Goal: Task Accomplishment & Management: Manage account settings

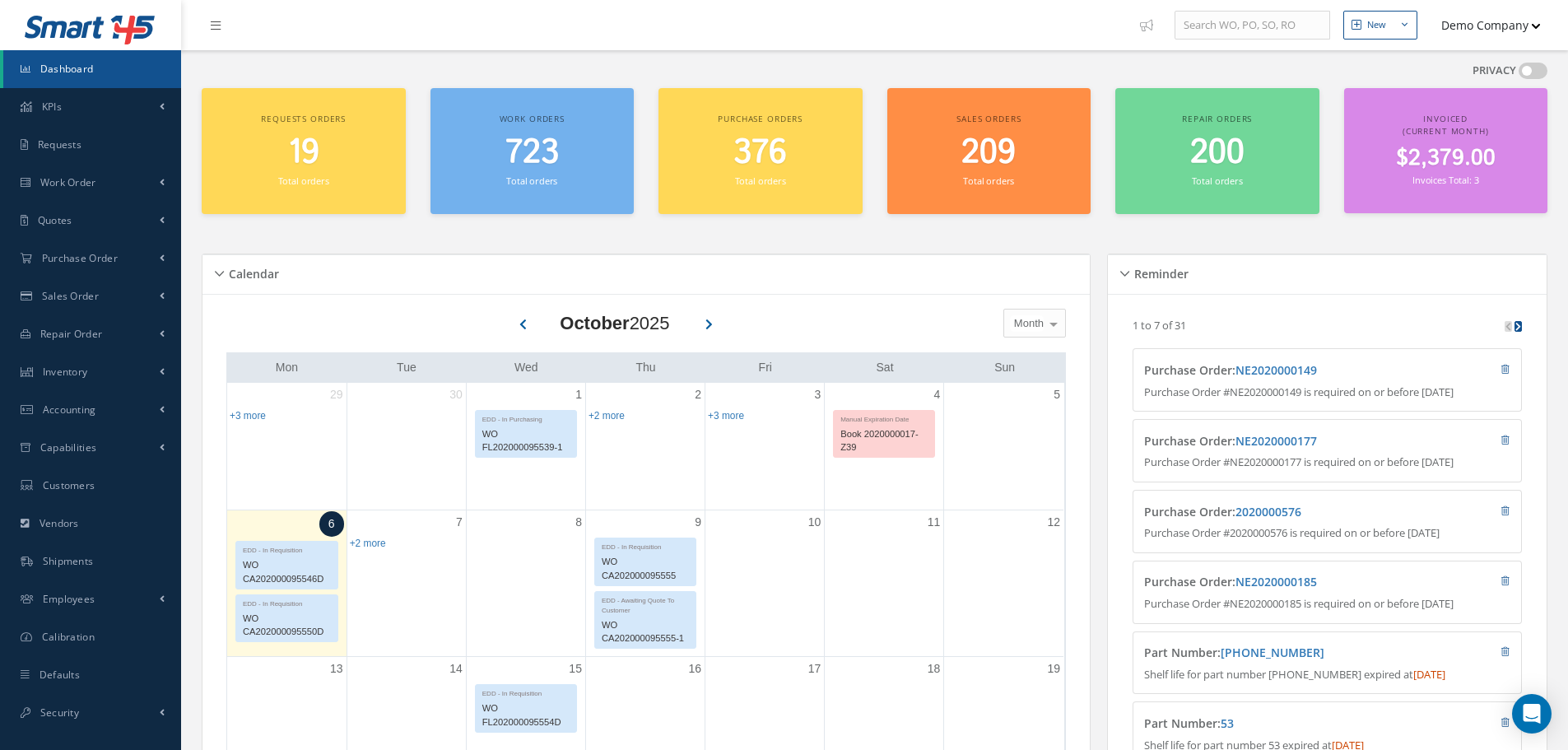
click at [1488, 21] on button "Demo Company" at bounding box center [1483, 25] width 115 height 32
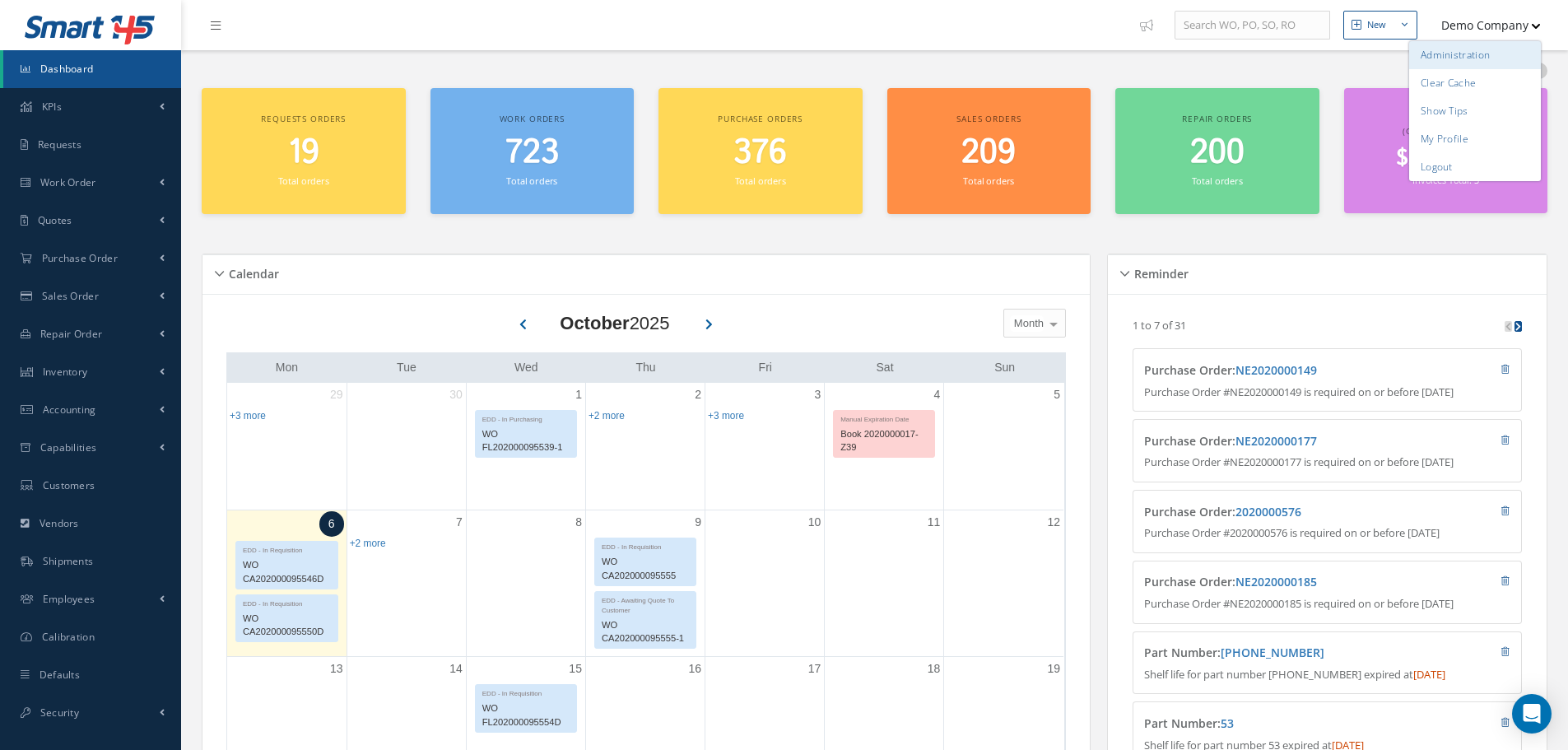
click at [1464, 48] on link "Administration" at bounding box center [1475, 55] width 131 height 28
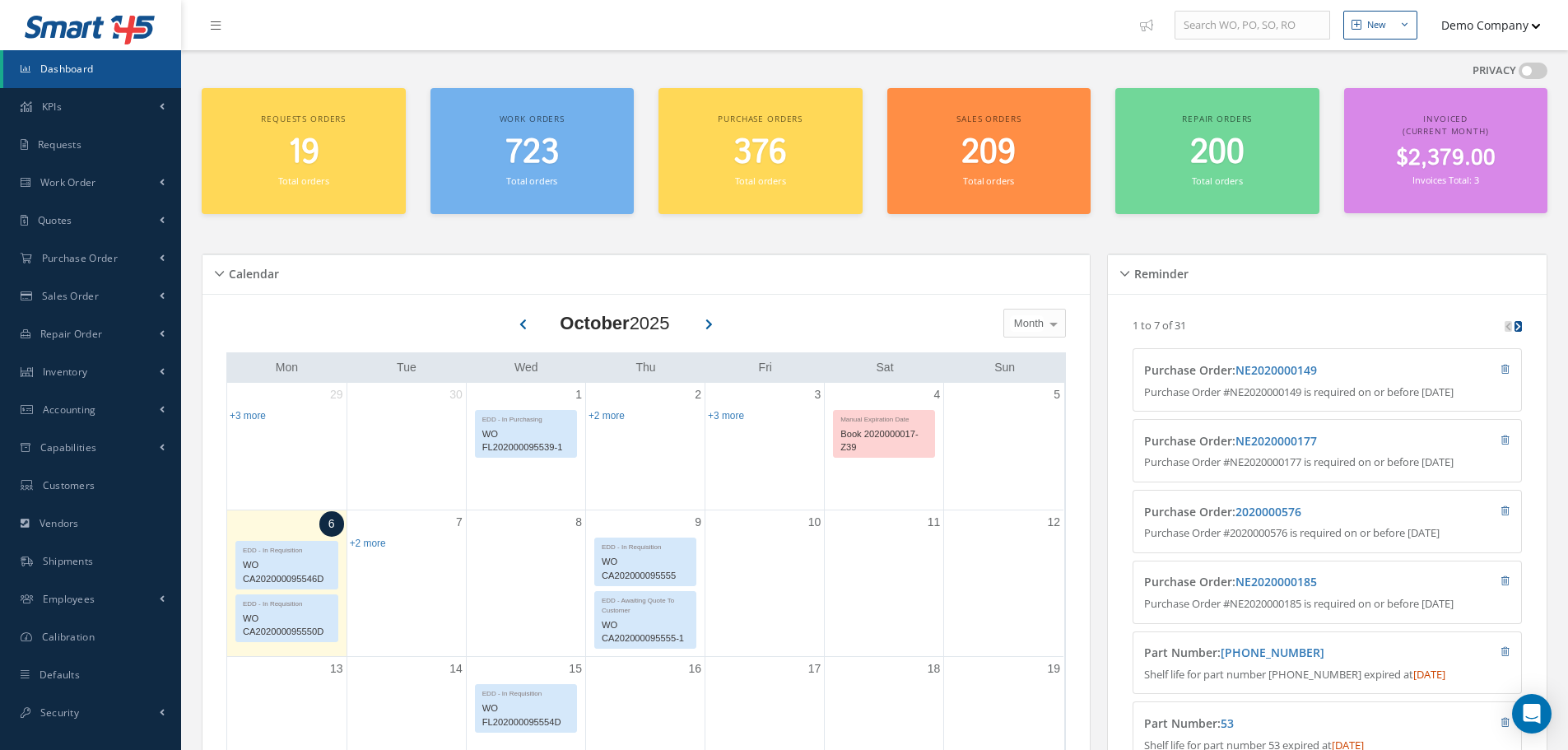
click at [1493, 36] on button "Demo Company" at bounding box center [1483, 25] width 115 height 32
click at [1456, 17] on button "Demo Company" at bounding box center [1483, 25] width 115 height 32
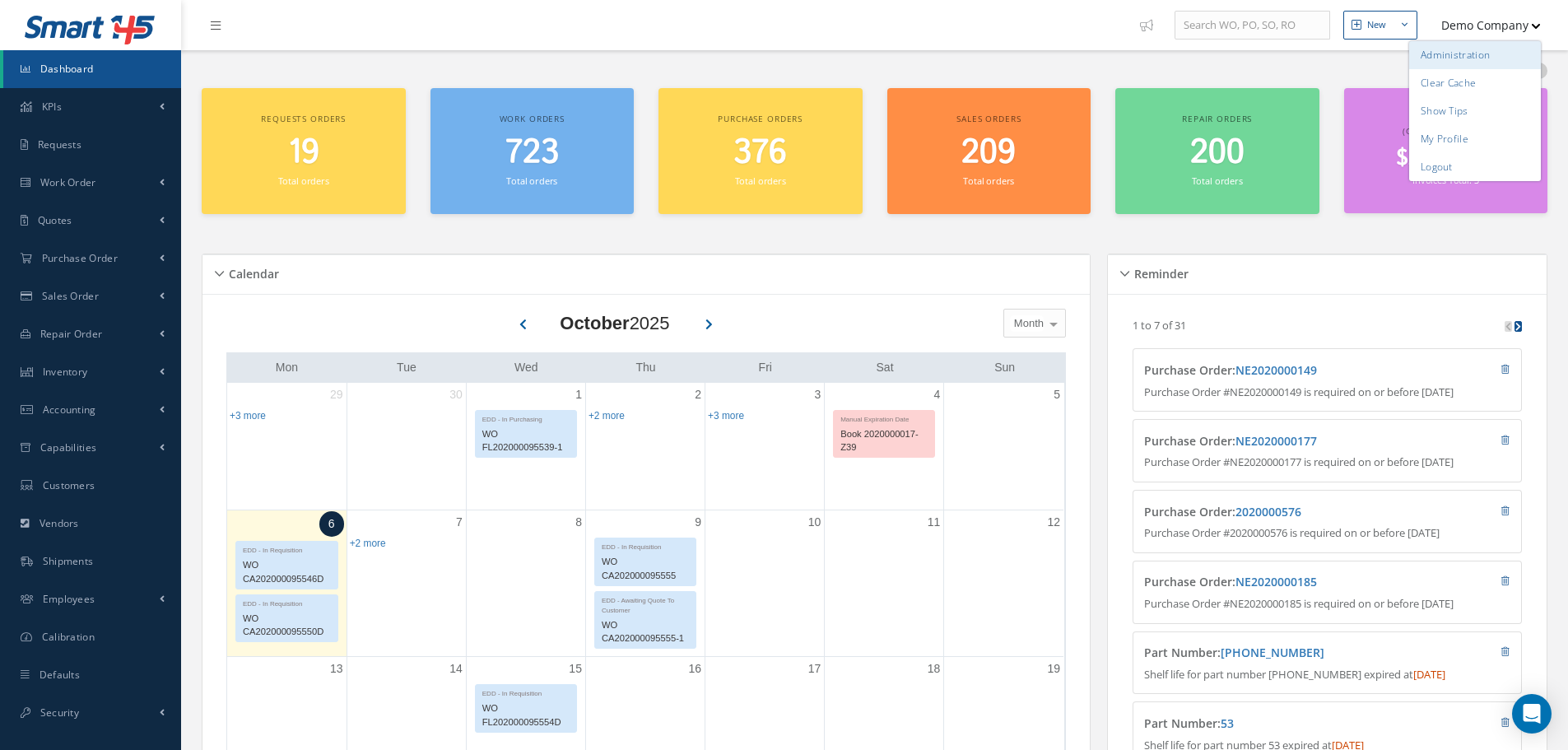
click at [1438, 50] on link "Administration" at bounding box center [1475, 55] width 131 height 28
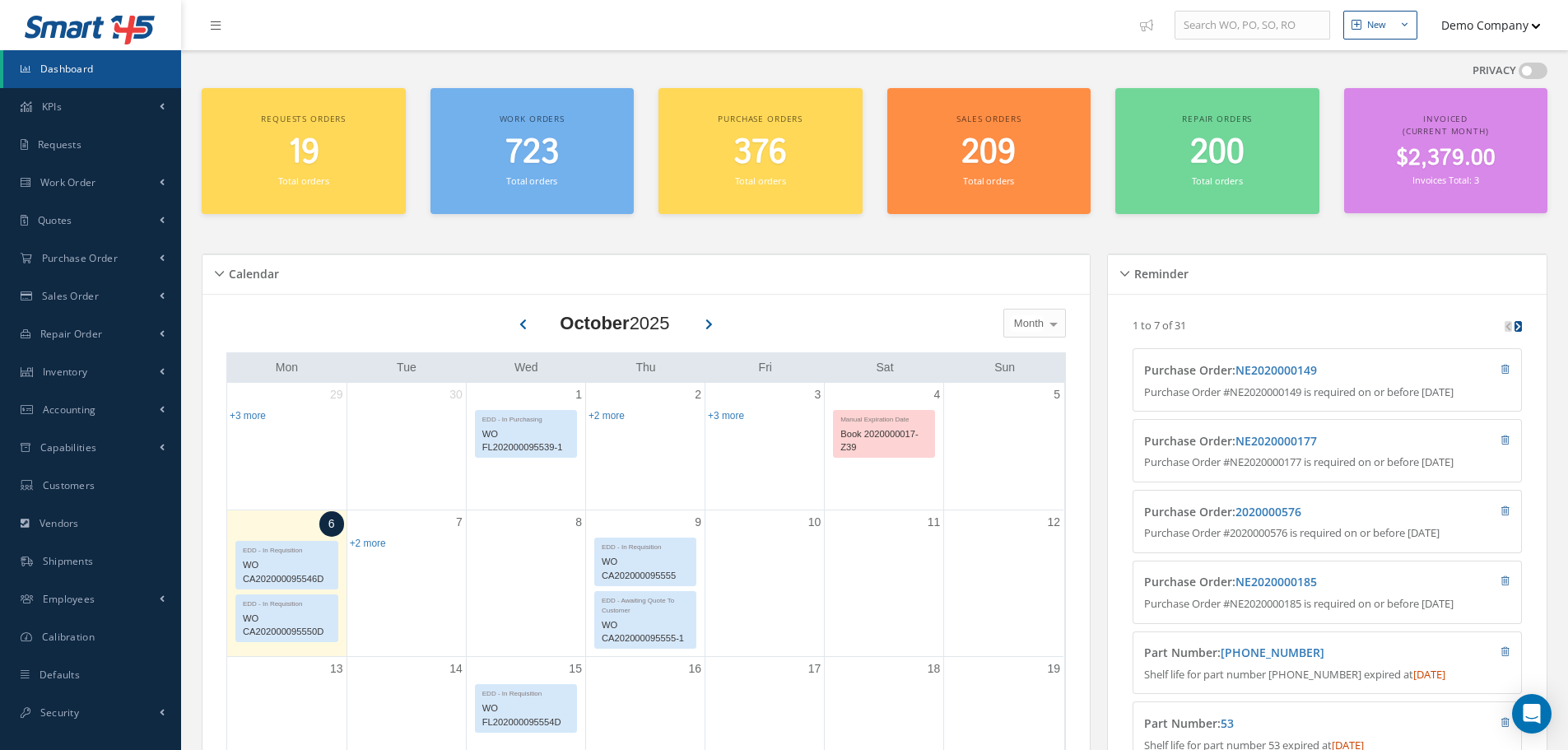
click at [1483, 32] on button "Demo Company" at bounding box center [1483, 25] width 115 height 32
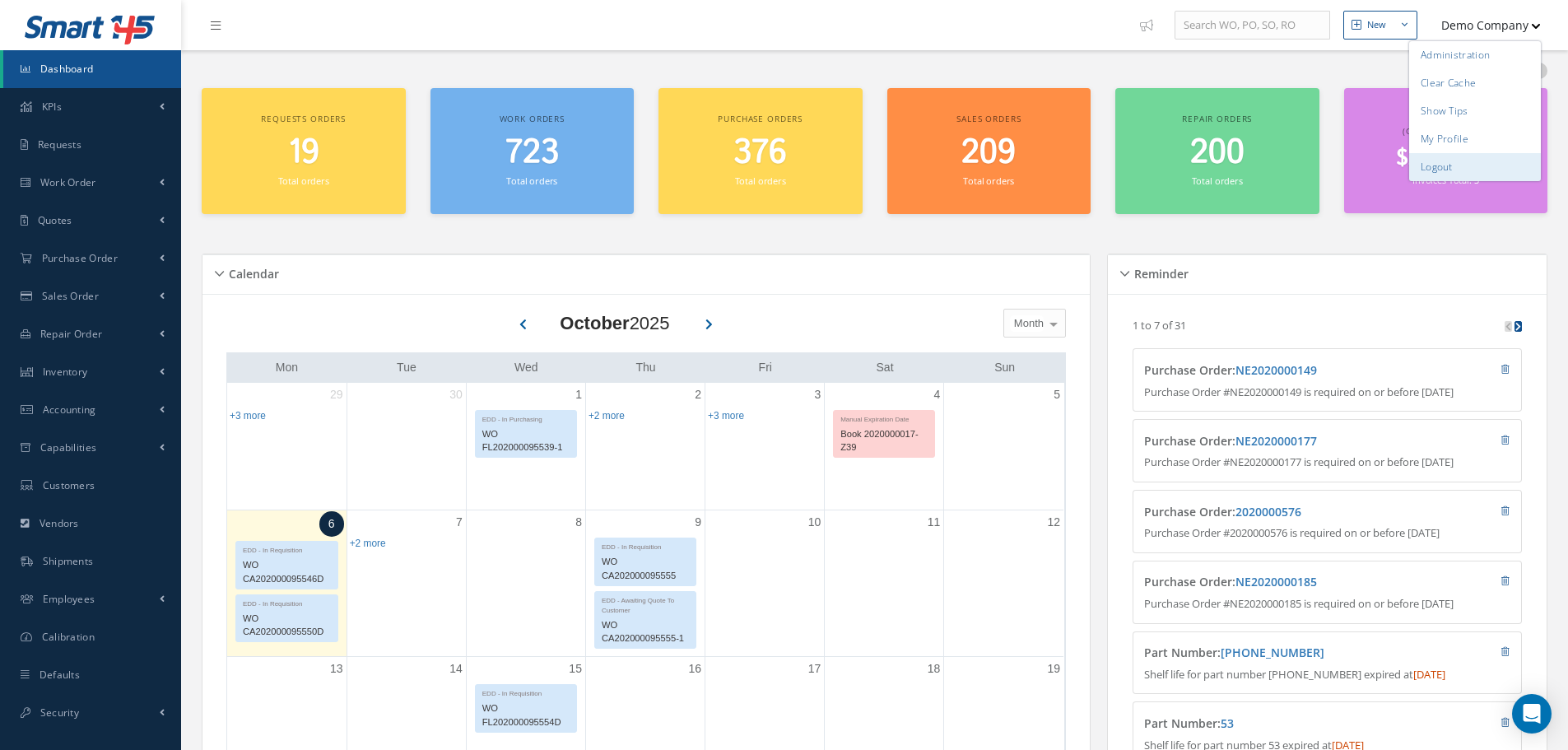
click at [1469, 170] on link "Logout" at bounding box center [1475, 166] width 131 height 28
